Goal: Task Accomplishment & Management: Manage account settings

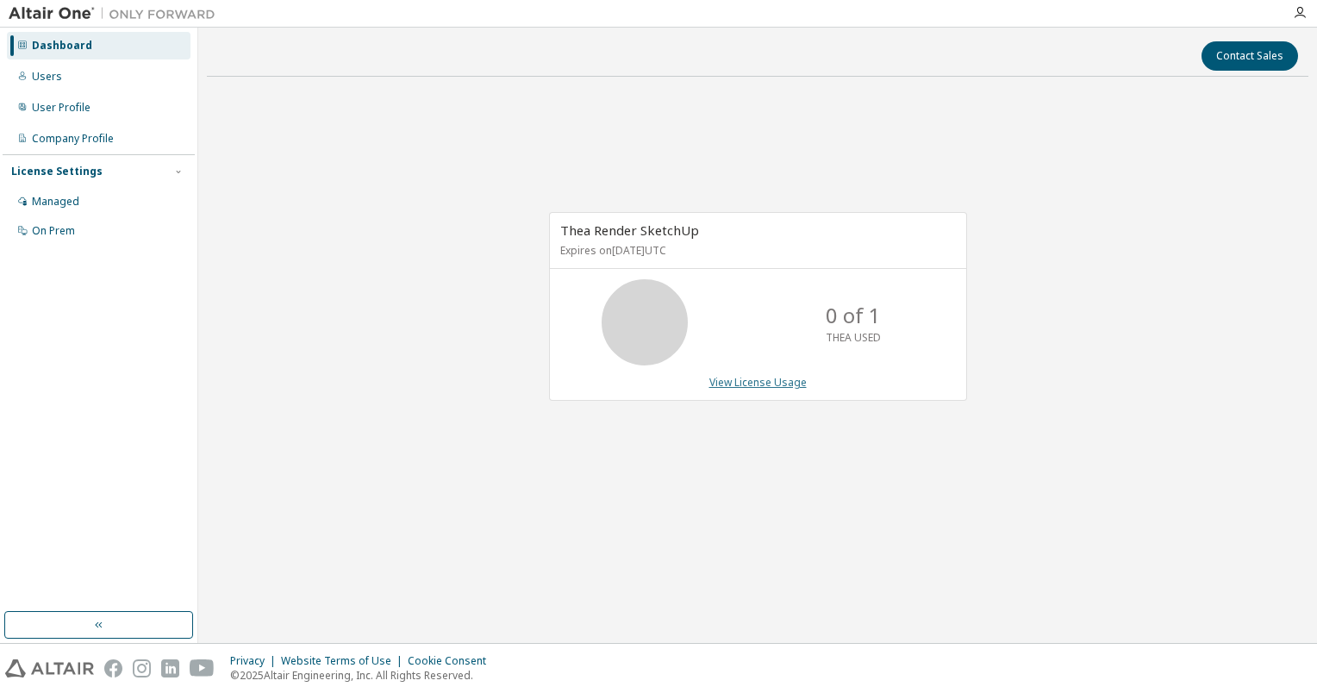
click at [757, 382] on link "View License Usage" at bounding box center [758, 382] width 97 height 15
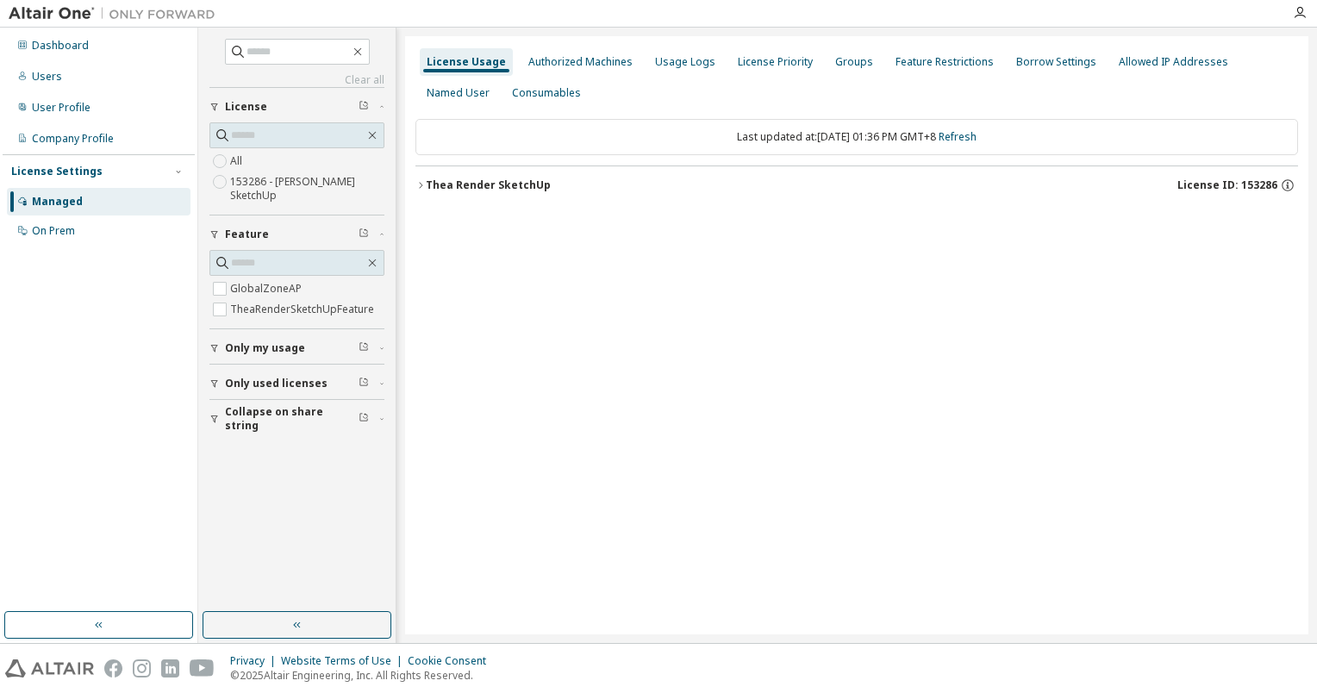
click at [473, 186] on div "Thea Render SketchUp" at bounding box center [488, 185] width 125 height 14
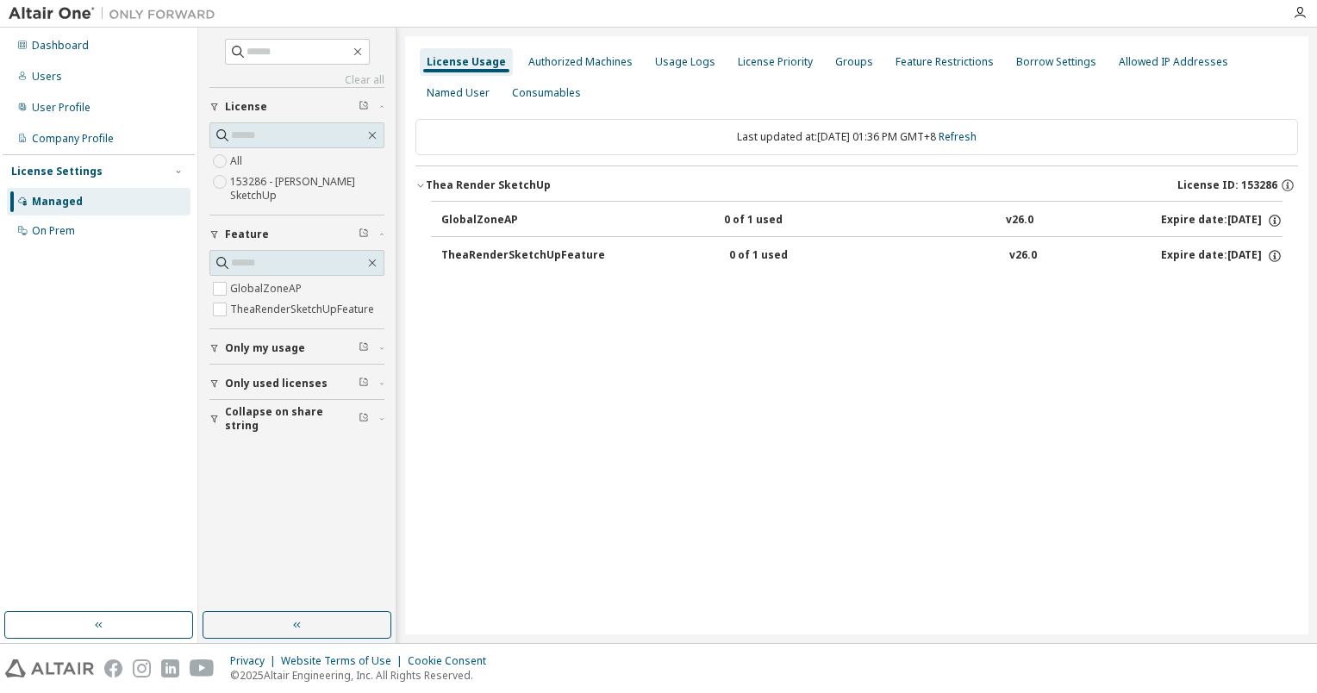
click at [521, 266] on button "TheaRenderSketchUpFeature 0 of 1 used v26.0 Expire date: [DATE]" at bounding box center [861, 256] width 841 height 38
click at [520, 257] on div "TheaRenderSketchUpFeature" at bounding box center [523, 256] width 164 height 16
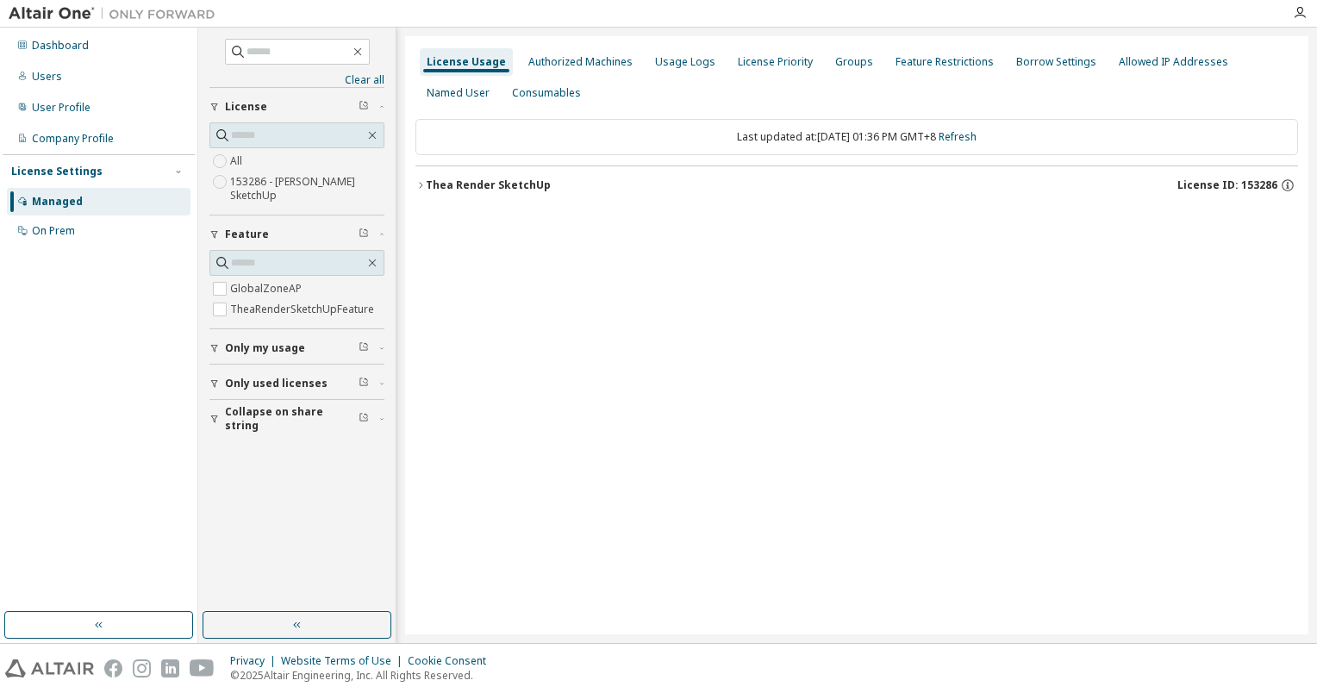
click at [521, 189] on div "Thea Render SketchUp" at bounding box center [488, 185] width 125 height 14
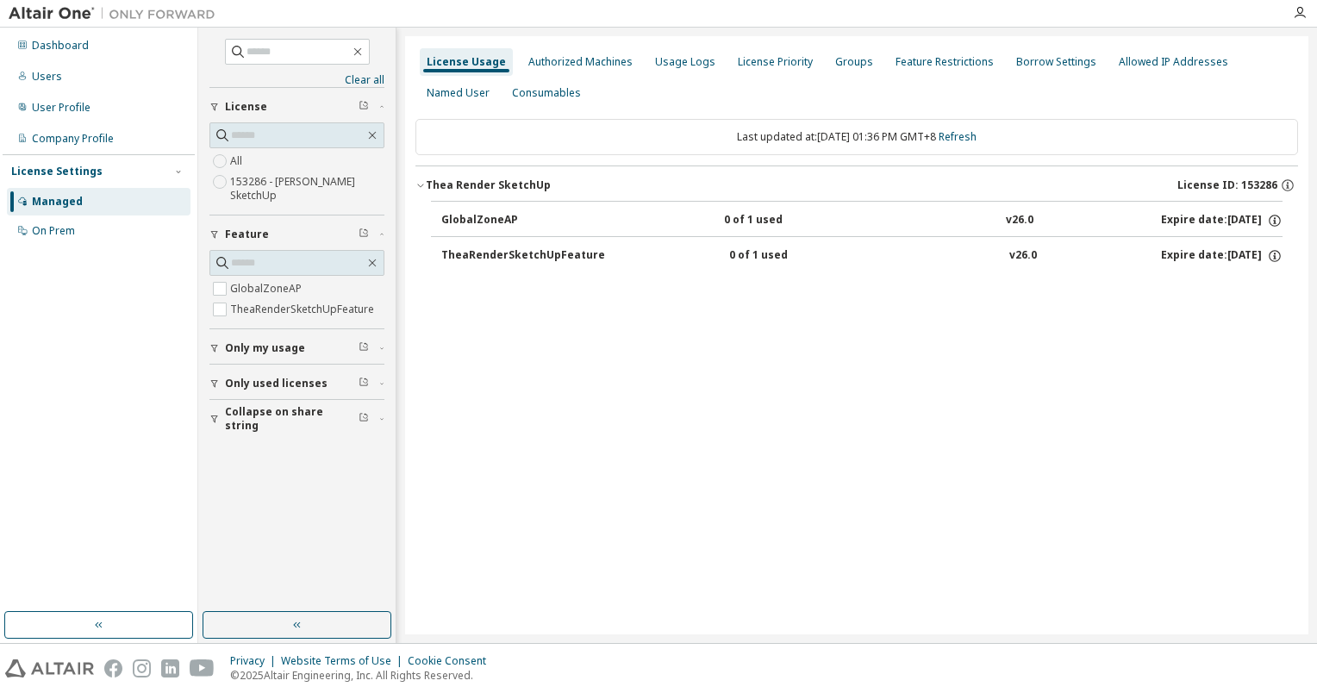
click at [740, 253] on div "0 of 1 used" at bounding box center [806, 256] width 155 height 16
click at [552, 248] on div "TheaRenderSketchUpFeature" at bounding box center [523, 256] width 164 height 16
click at [1052, 66] on div "Borrow Settings" at bounding box center [1056, 62] width 80 height 14
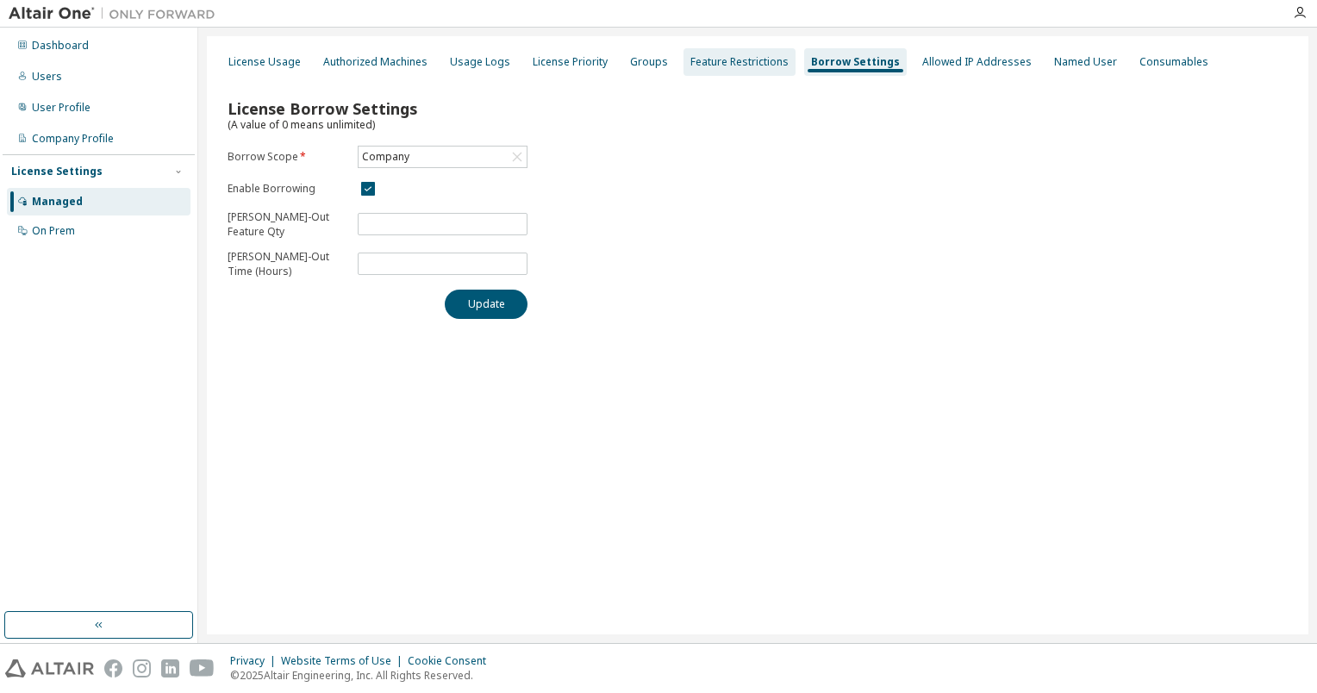
click at [772, 64] on div "Feature Restrictions" at bounding box center [740, 62] width 98 height 14
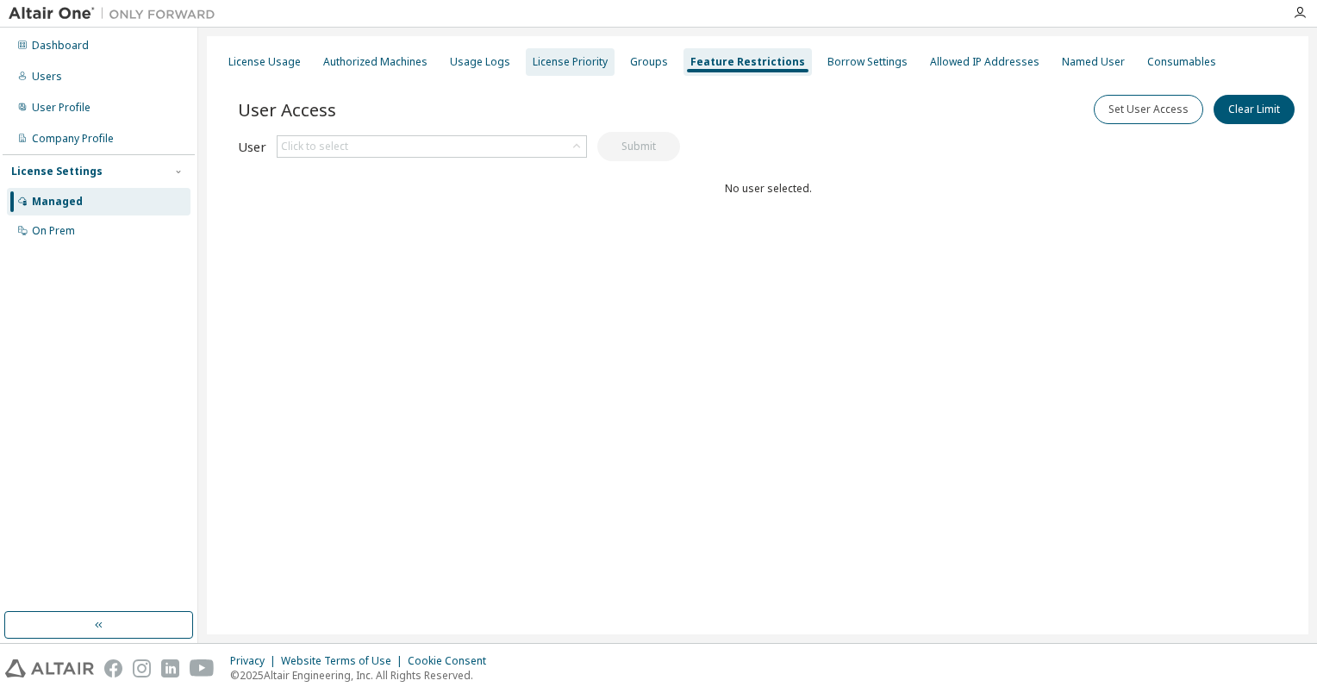
click at [585, 71] on div "License Priority" at bounding box center [570, 62] width 89 height 28
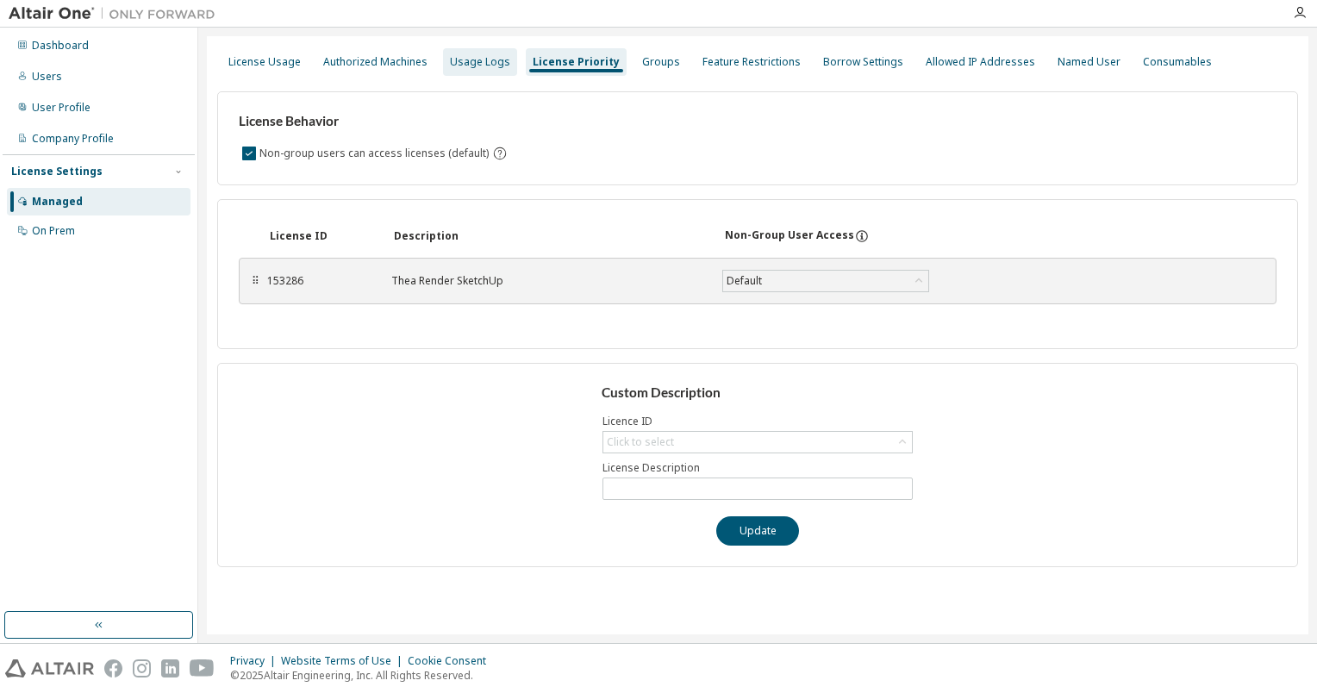
click at [471, 67] on div "Usage Logs" at bounding box center [480, 62] width 60 height 14
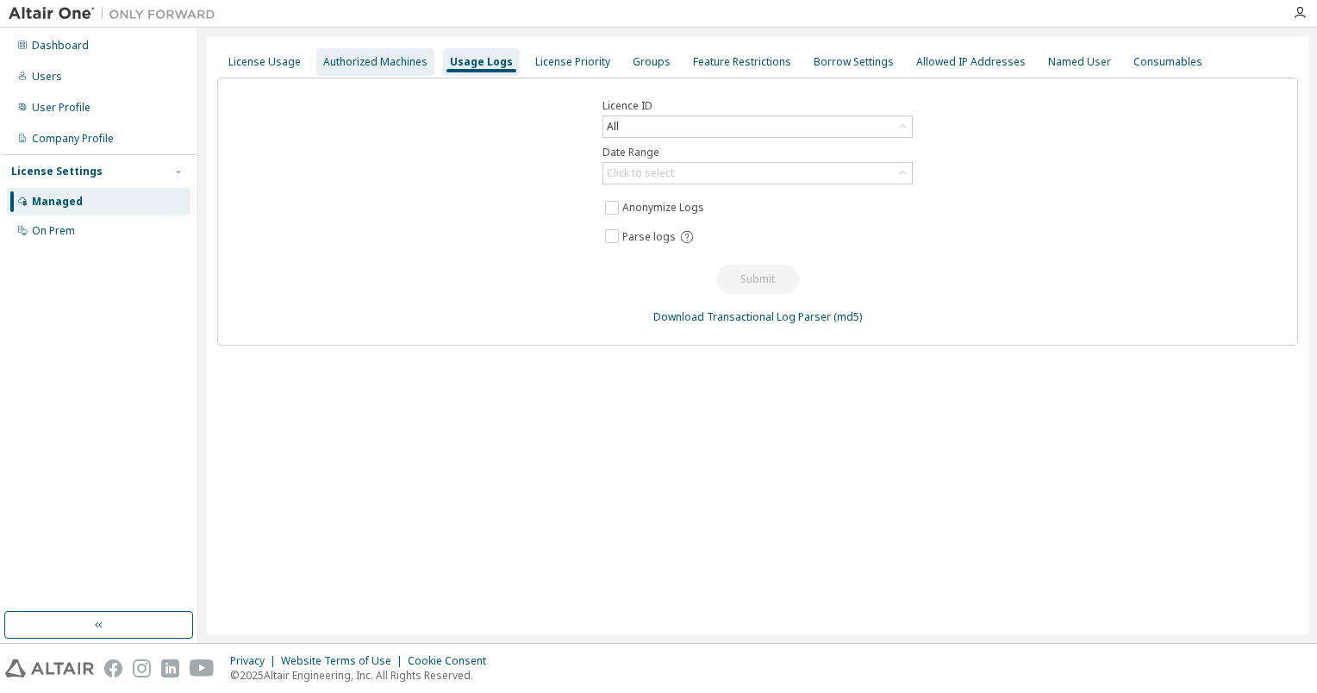
click at [373, 55] on div "Authorized Machines" at bounding box center [375, 62] width 104 height 14
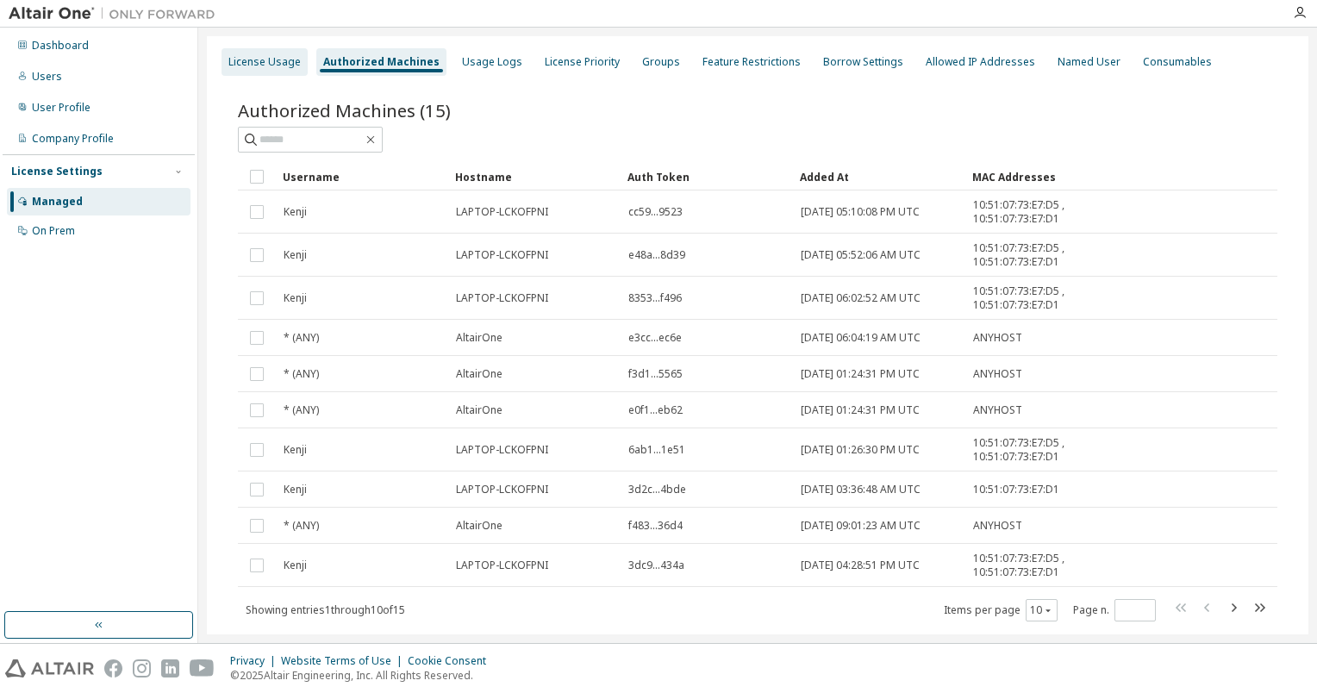
click at [253, 66] on div "License Usage" at bounding box center [264, 62] width 72 height 14
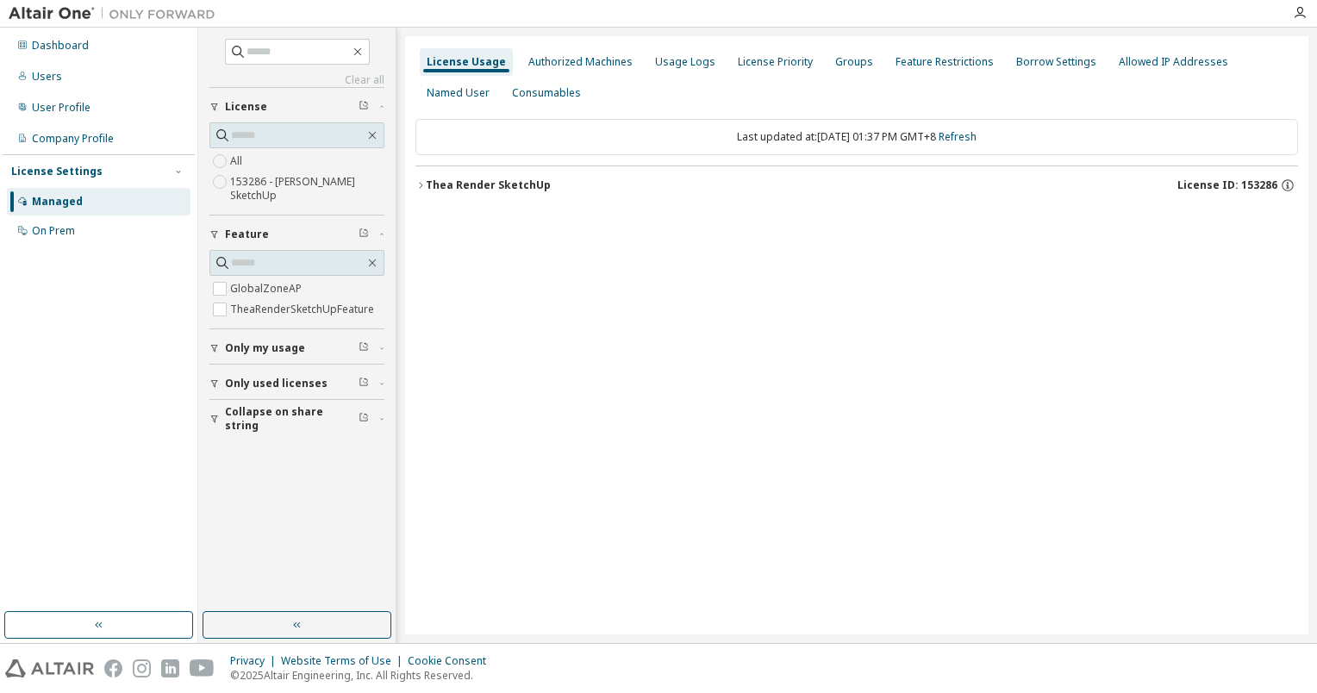
click at [266, 380] on span "Only used licenses" at bounding box center [276, 384] width 103 height 14
click at [256, 471] on span "Collapse on share string" at bounding box center [292, 469] width 134 height 28
click at [71, 102] on div "User Profile" at bounding box center [61, 108] width 59 height 14
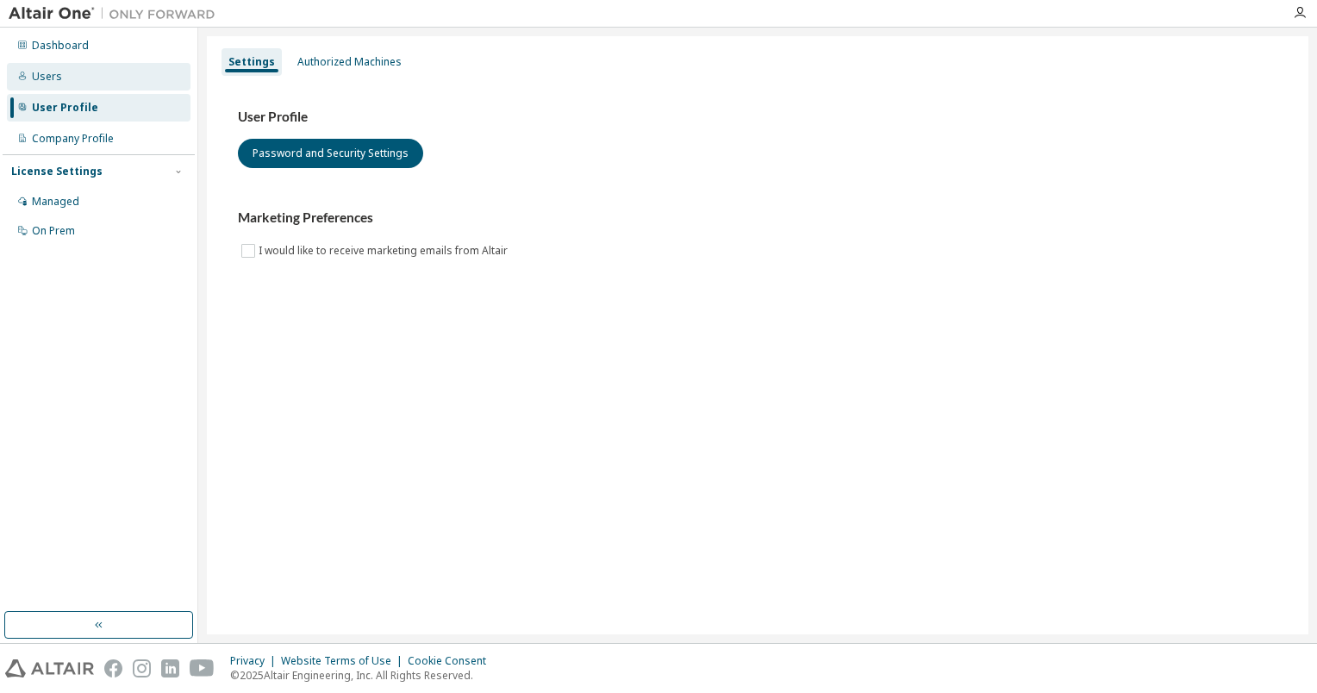
click at [52, 72] on div "Users" at bounding box center [47, 77] width 30 height 14
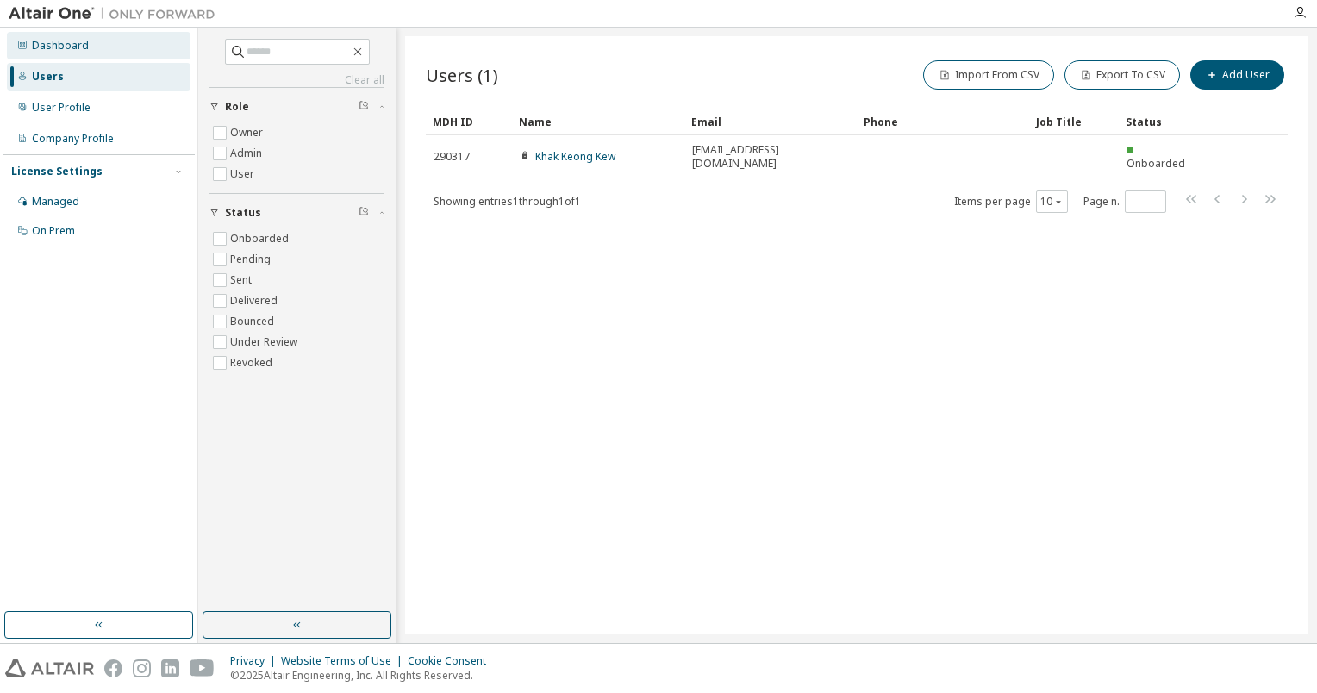
click at [59, 43] on div "Dashboard" at bounding box center [60, 46] width 57 height 14
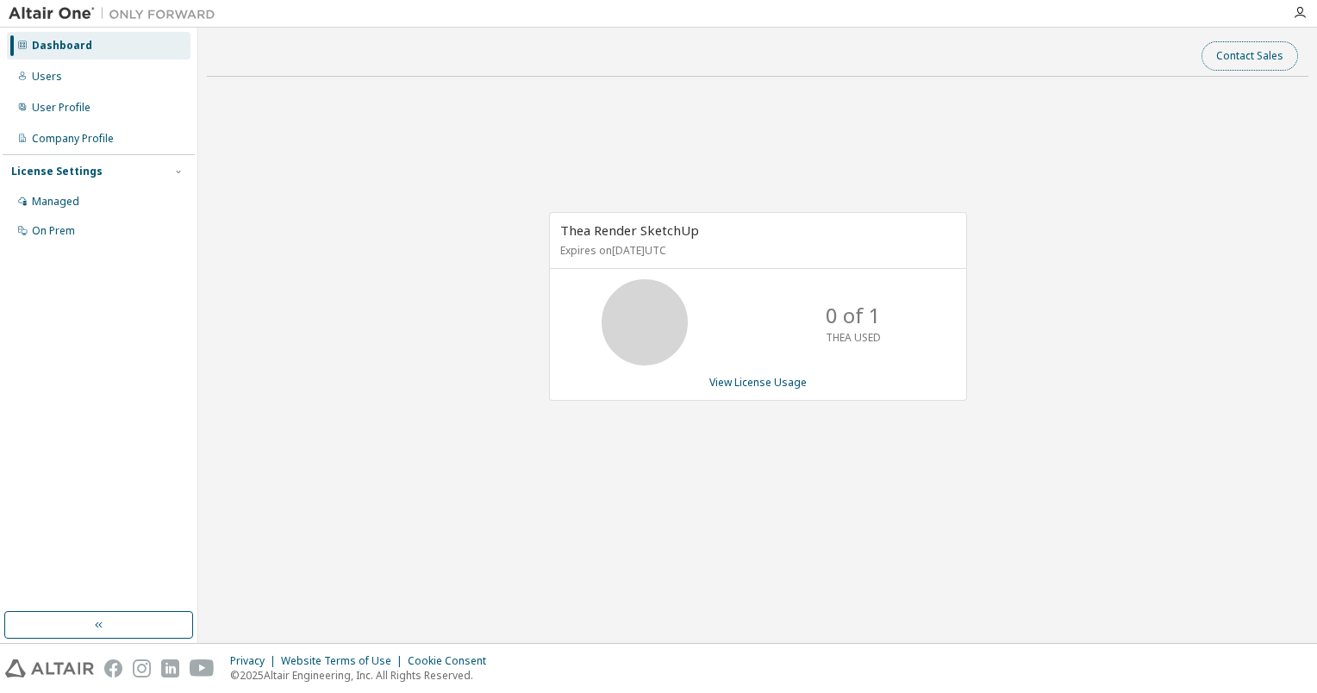
click at [1265, 54] on button "Contact Sales" at bounding box center [1250, 55] width 97 height 29
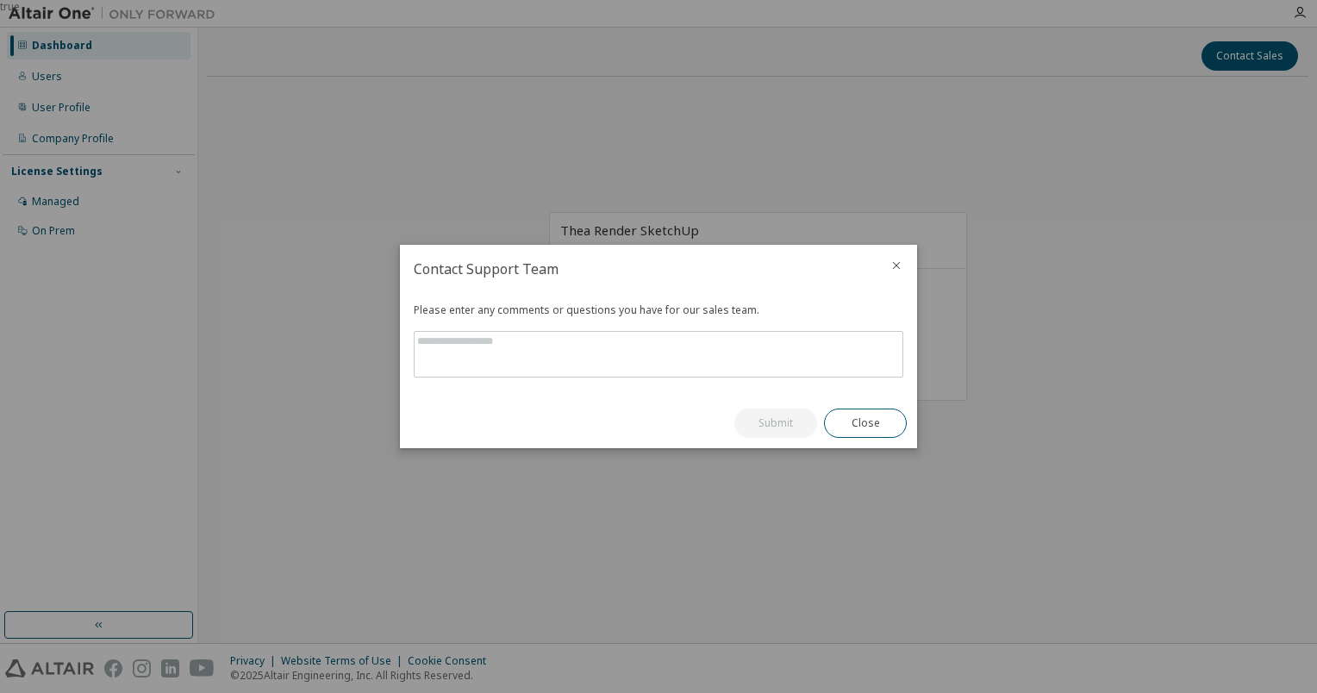
click at [895, 266] on icon "close" at bounding box center [897, 266] width 14 height 14
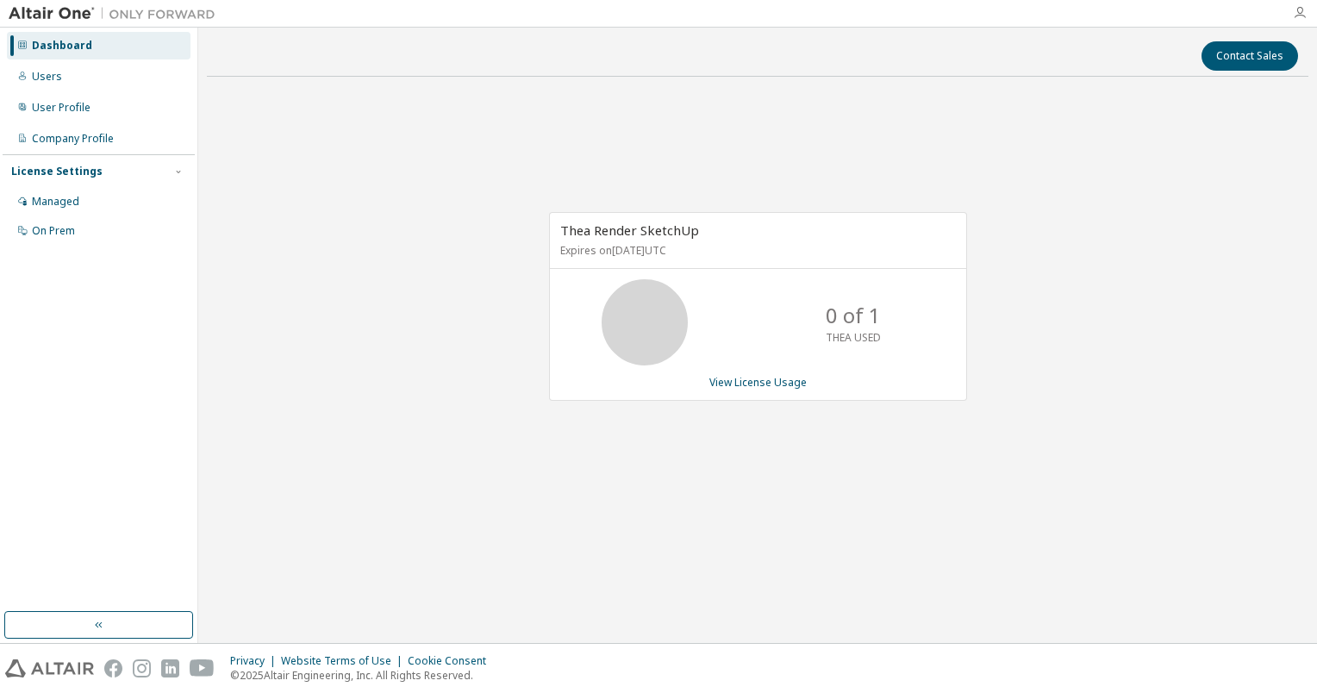
click at [1300, 9] on icon "button" at bounding box center [1300, 13] width 14 height 14
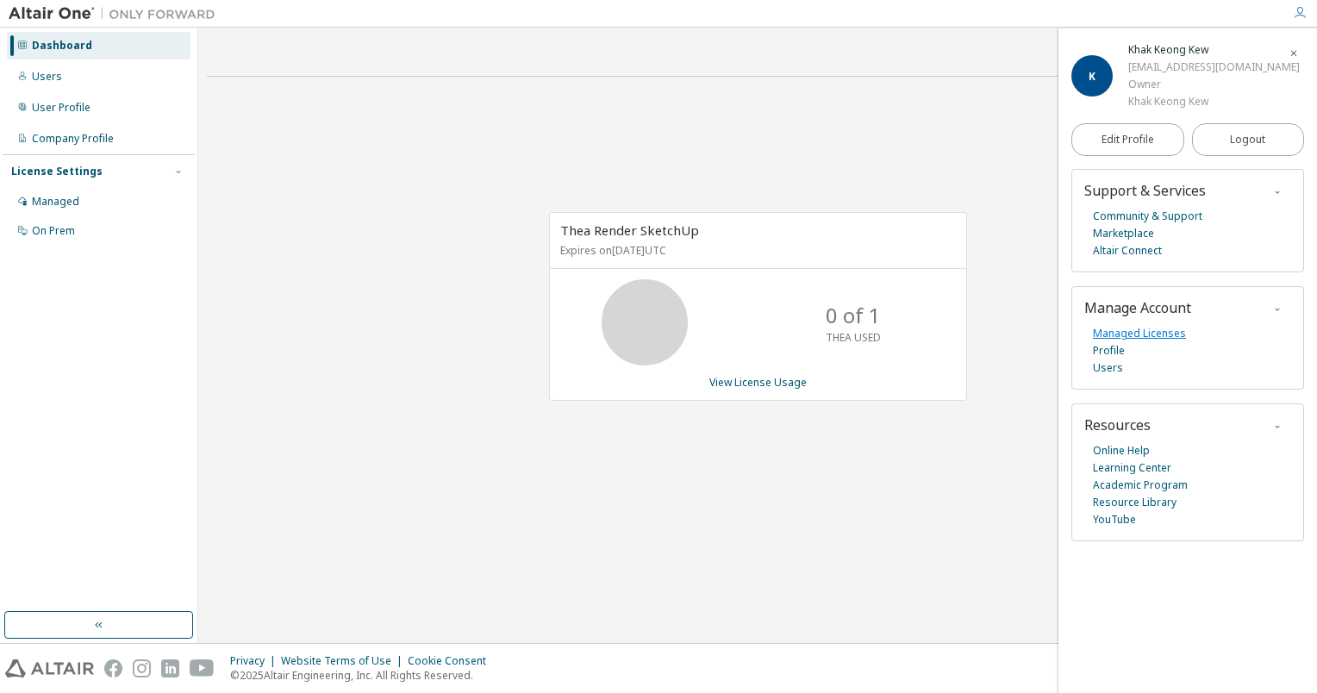
click at [1140, 333] on link "Managed Licenses" at bounding box center [1139, 333] width 93 height 17
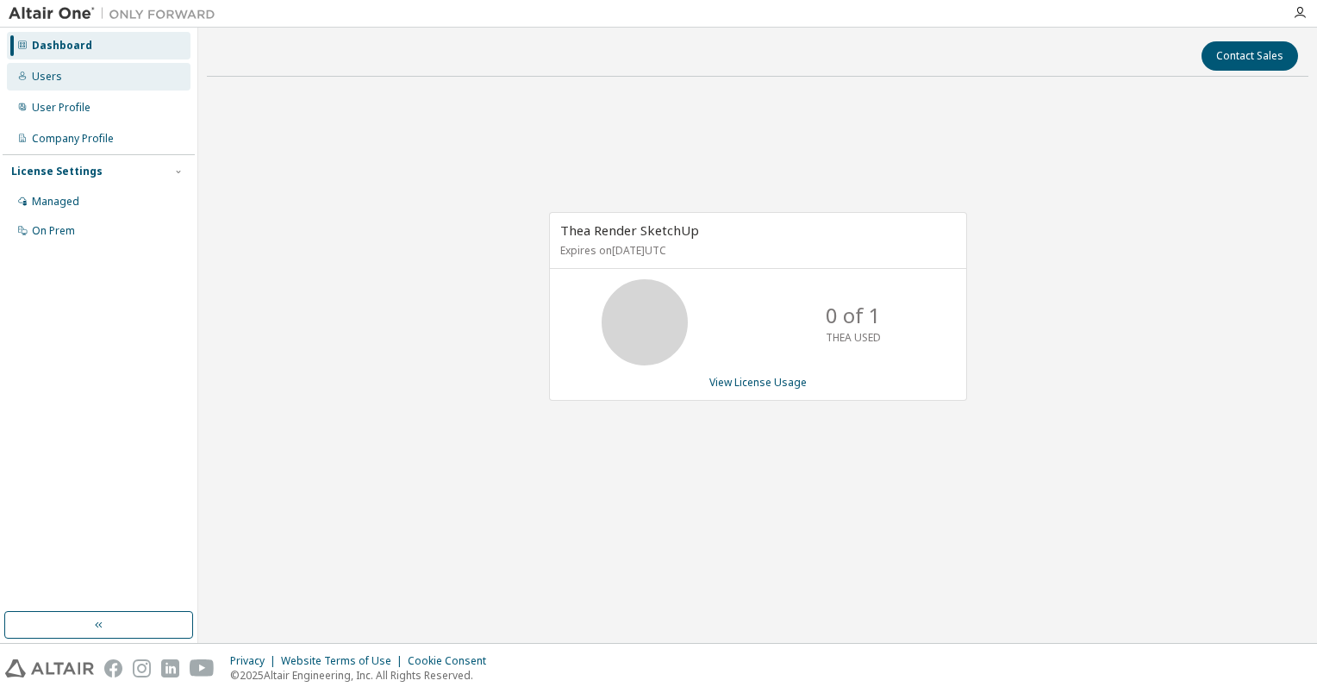
click at [75, 77] on div "Users" at bounding box center [99, 77] width 184 height 28
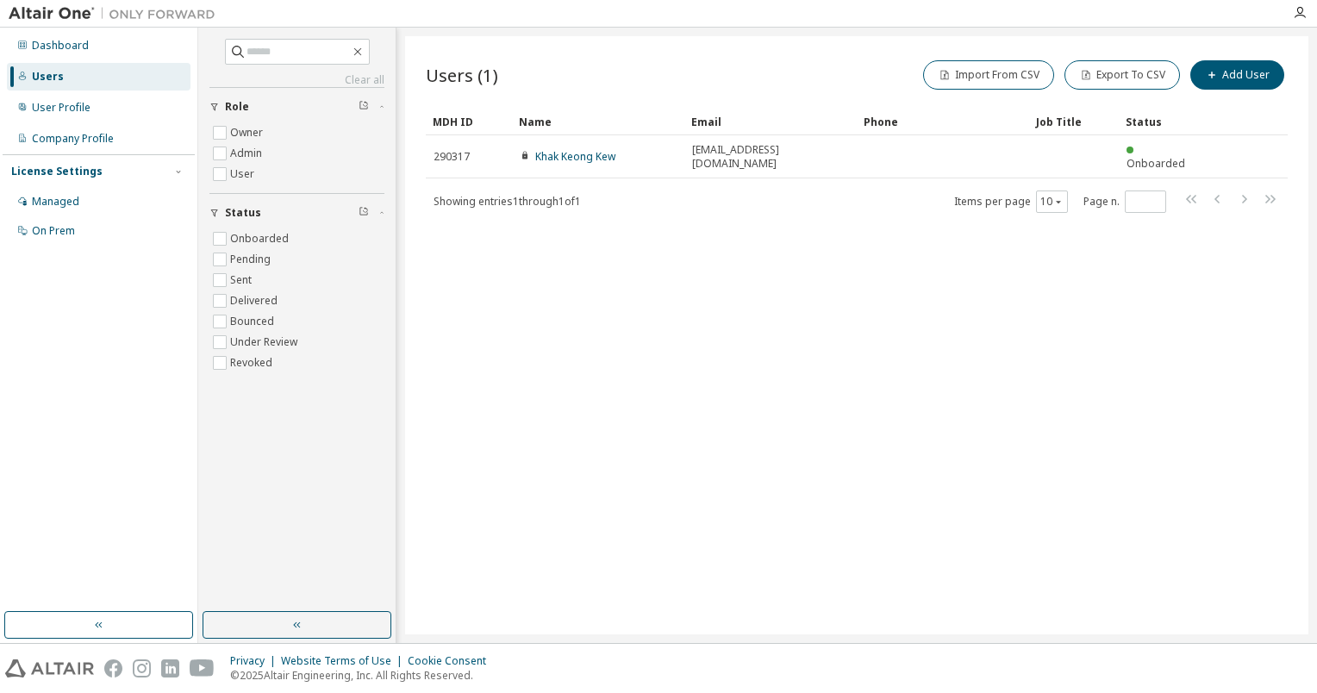
click at [90, 124] on div "Dashboard Users User Profile Company Profile License Settings Managed On Prem" at bounding box center [99, 138] width 192 height 216
click at [64, 105] on div "User Profile" at bounding box center [61, 108] width 59 height 14
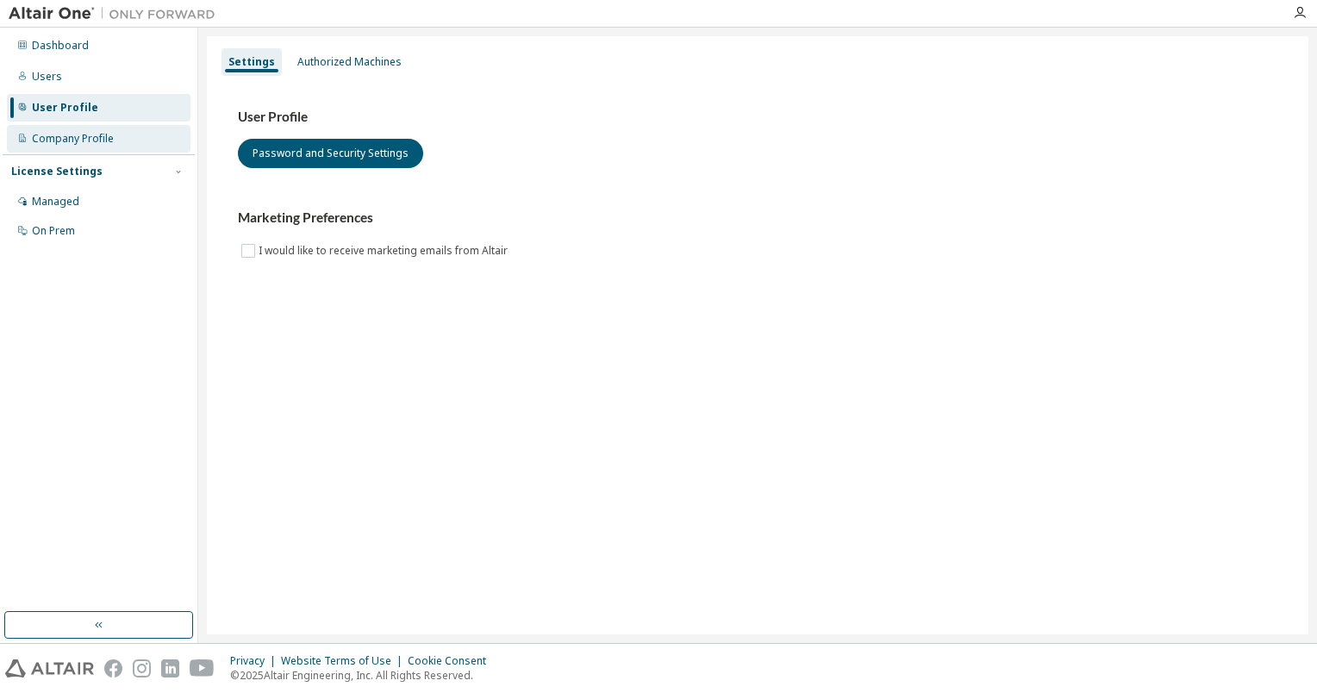
click at [68, 142] on div "Company Profile" at bounding box center [73, 139] width 82 height 14
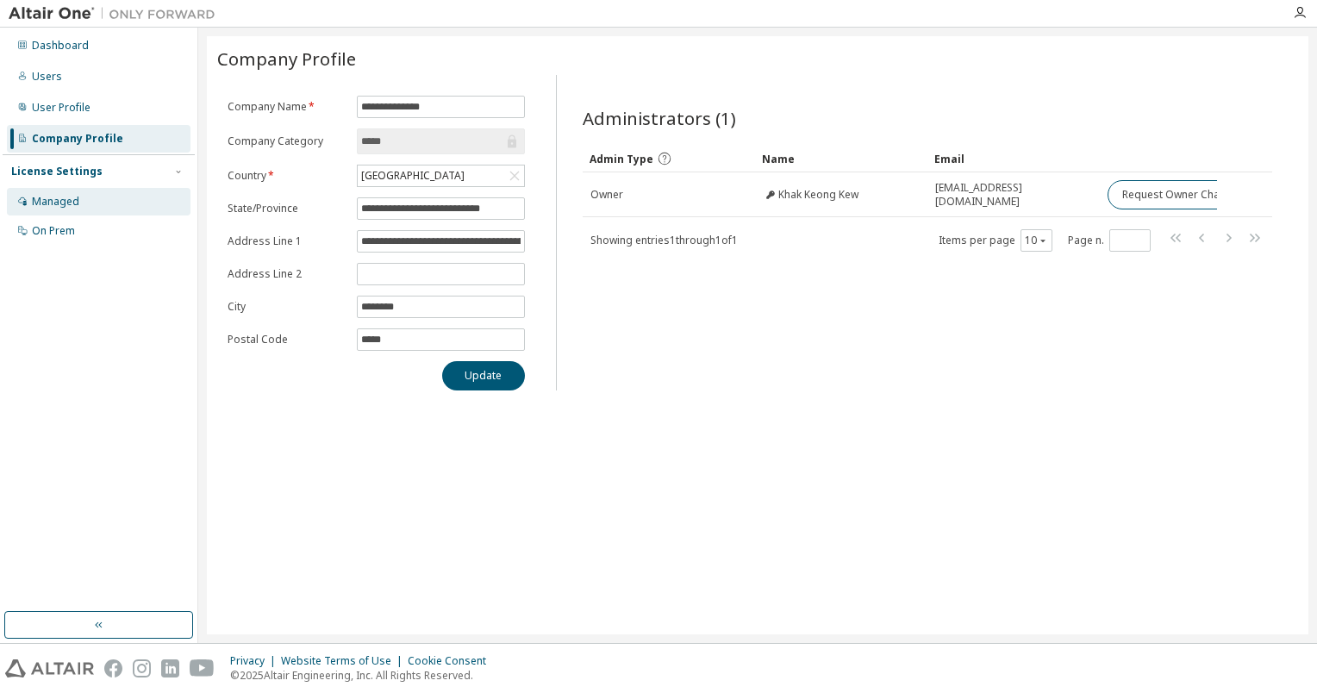
click at [67, 200] on div "Managed" at bounding box center [55, 202] width 47 height 14
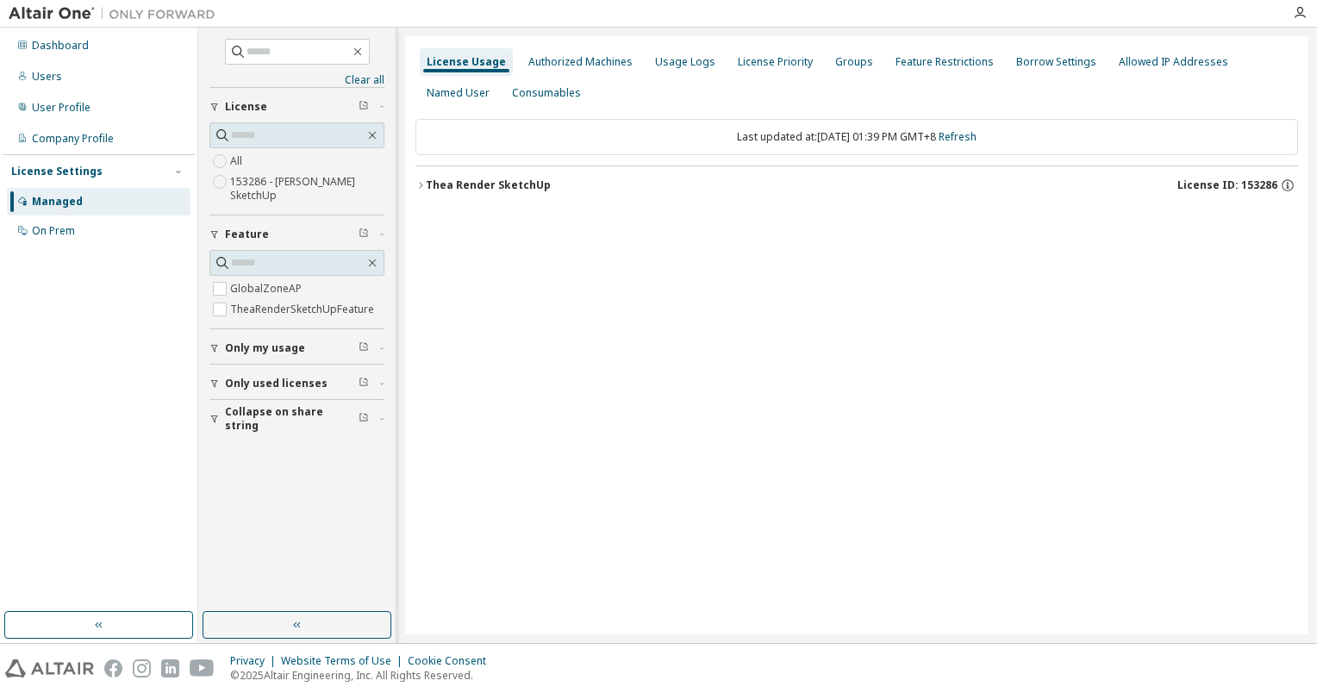
click at [1248, 185] on span "License ID: 153286" at bounding box center [1228, 185] width 100 height 14
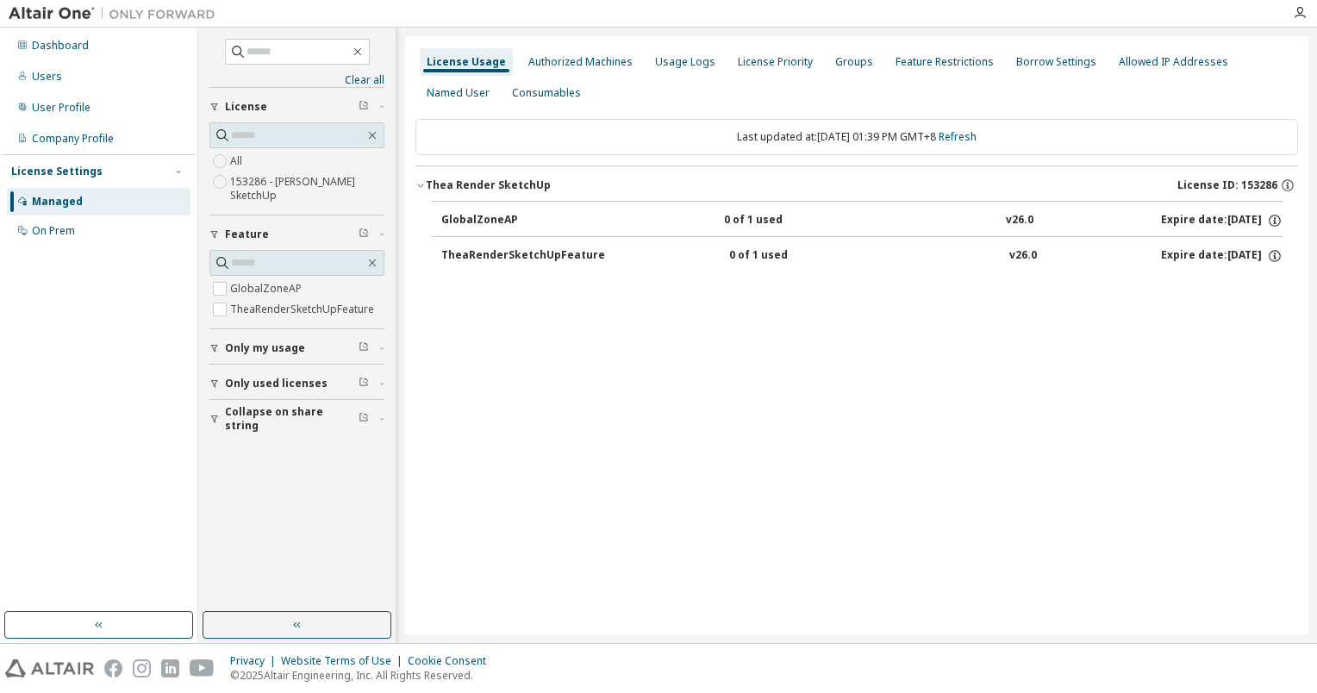
click at [1223, 251] on div "Expire date: 2026-02-11" at bounding box center [1222, 256] width 122 height 16
click at [1275, 253] on icon "button" at bounding box center [1275, 256] width 16 height 16
click at [1273, 220] on icon "button" at bounding box center [1274, 222] width 3 height 4
click at [826, 241] on button "TheaRenderSketchUpFeature 0 of 1 used v26.0 Expire date: 2026-02-11" at bounding box center [861, 256] width 841 height 38
click at [497, 220] on div "GlobalZoneAP" at bounding box center [518, 221] width 155 height 16
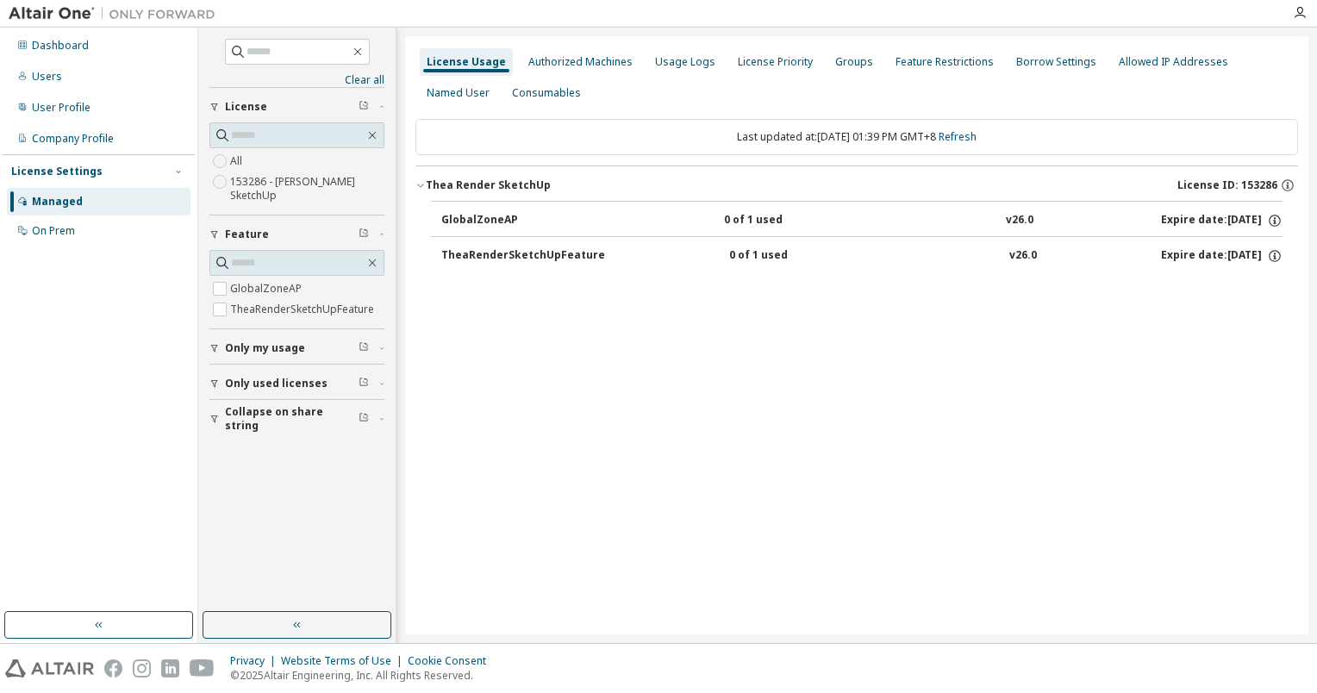
click at [482, 253] on div "TheaRenderSketchUpFeature" at bounding box center [523, 256] width 164 height 16
click at [258, 287] on label "GlobalZoneAP" at bounding box center [267, 288] width 75 height 21
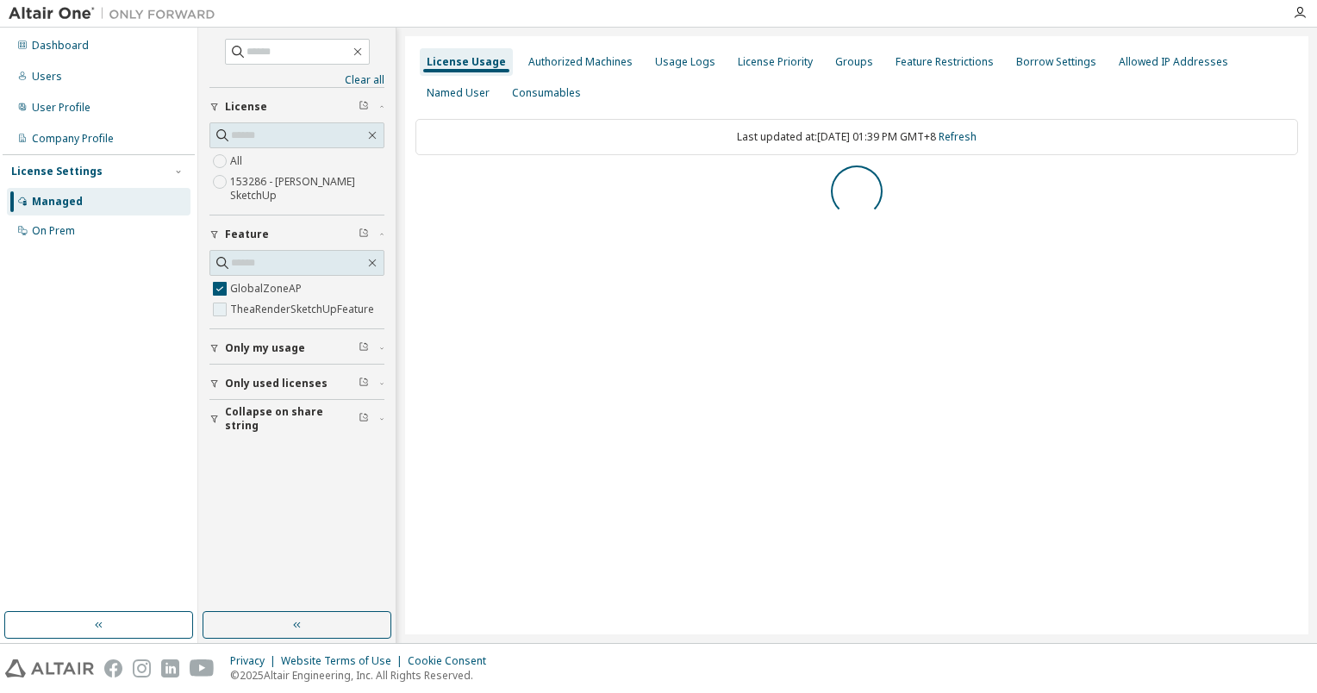
click at [247, 310] on label "TheaRenderSketchUpFeature" at bounding box center [303, 309] width 147 height 21
click at [489, 178] on div "Thea Render SketchUp License ID: 153286" at bounding box center [862, 186] width 873 height 16
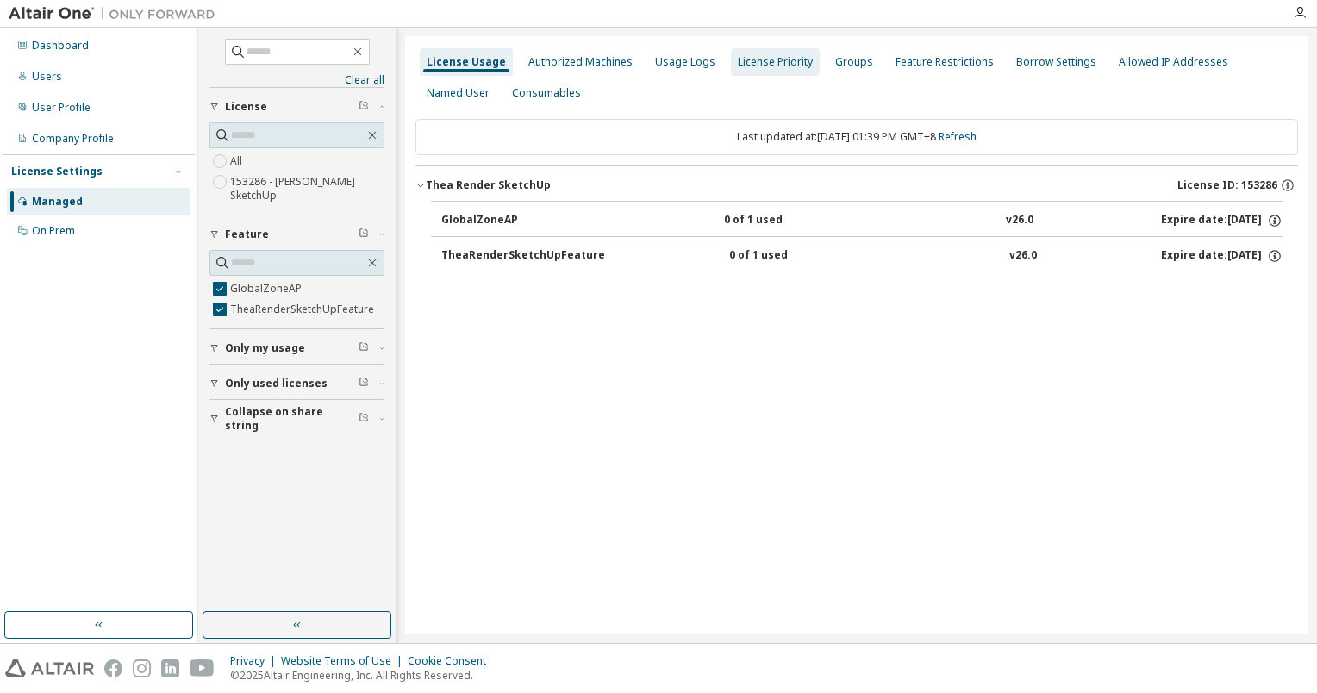
click at [742, 59] on div "License Priority" at bounding box center [775, 62] width 75 height 14
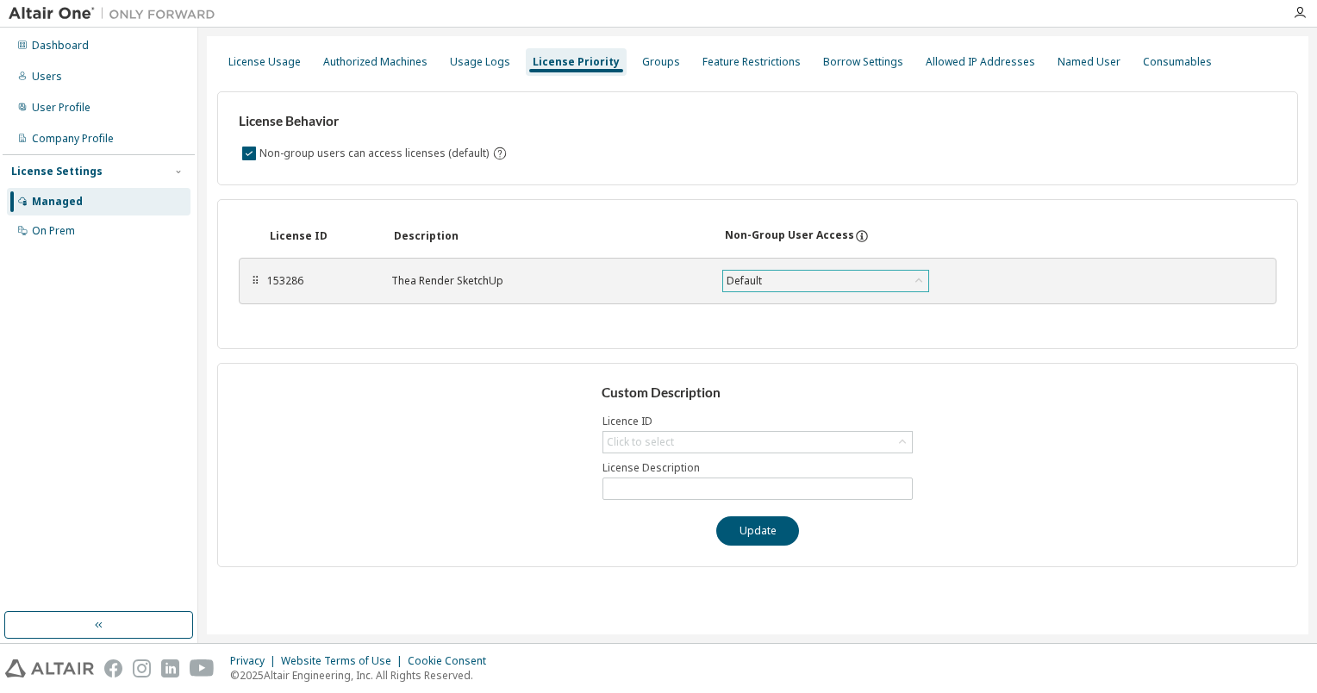
click at [921, 282] on icon at bounding box center [918, 280] width 17 height 17
click at [944, 424] on div "Custom Description Licence ID Click to select License Description Update" at bounding box center [757, 465] width 1081 height 204
